Goal: Navigation & Orientation: Find specific page/section

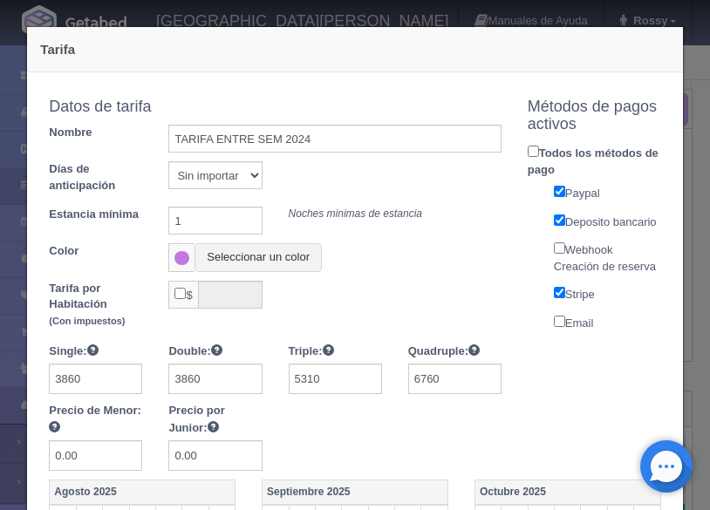
select select "1983"
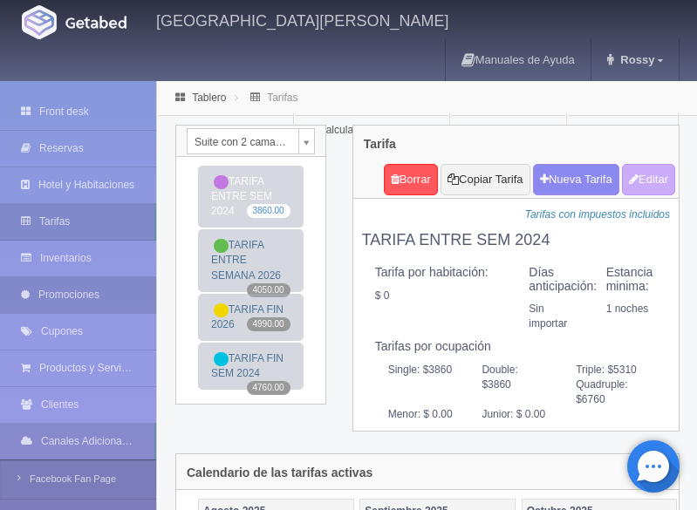
click at [77, 277] on link "Promociones" at bounding box center [78, 295] width 156 height 36
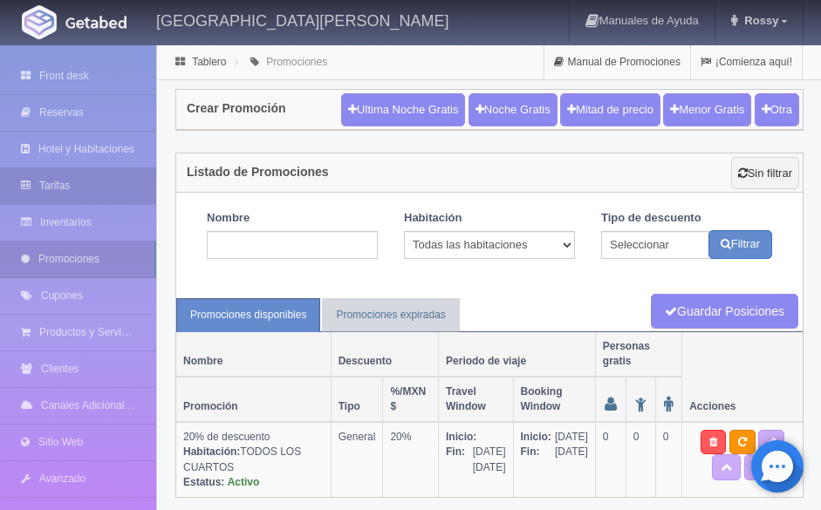
click at [85, 195] on link "Tarifas" at bounding box center [78, 186] width 156 height 36
